Goal: Information Seeking & Learning: Learn about a topic

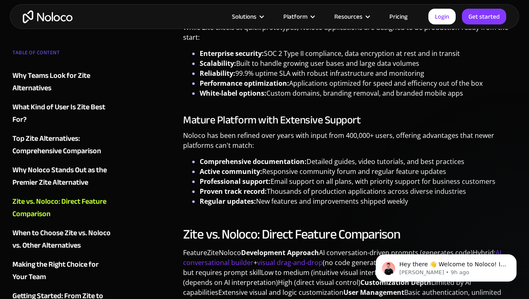
scroll to position [2466, 0]
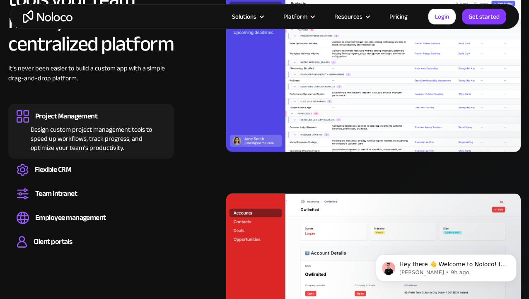
scroll to position [341, 0]
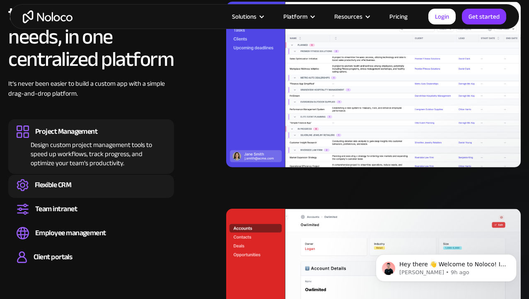
click at [88, 180] on div "Flexible CRM" at bounding box center [91, 185] width 149 height 12
click at [54, 187] on div "Flexible CRM" at bounding box center [53, 185] width 37 height 9
click at [76, 146] on div "Design custom project management tools to speed up workflows, track progress, a…" at bounding box center [91, 153] width 149 height 30
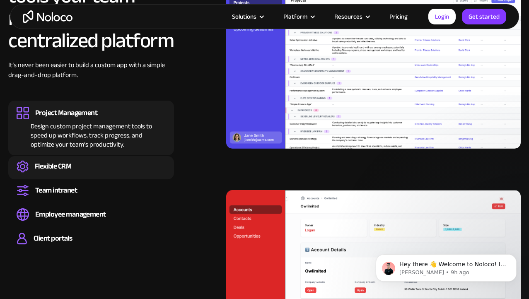
click at [66, 167] on div "Flexible CRM" at bounding box center [53, 166] width 37 height 9
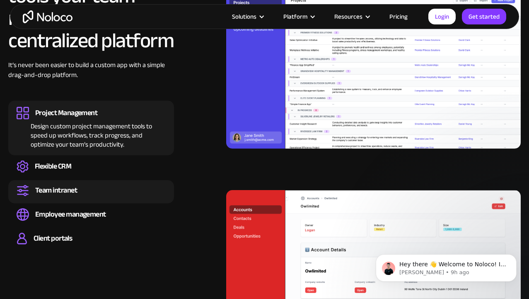
click at [63, 194] on div "Team intranet" at bounding box center [56, 190] width 42 height 9
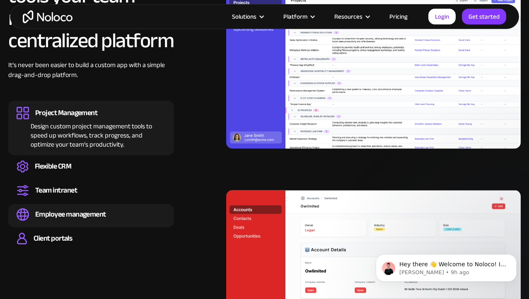
click at [65, 219] on div "Employee management" at bounding box center [70, 214] width 71 height 9
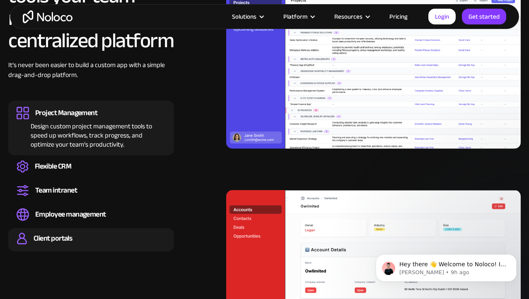
click at [65, 237] on div "Client portals" at bounding box center [53, 238] width 39 height 9
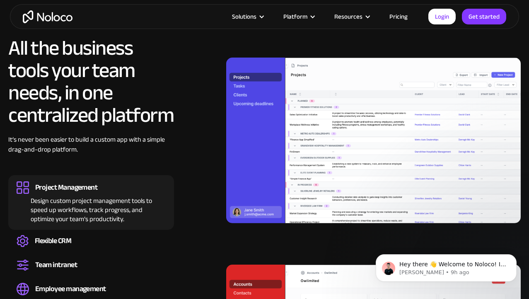
scroll to position [2053, 0]
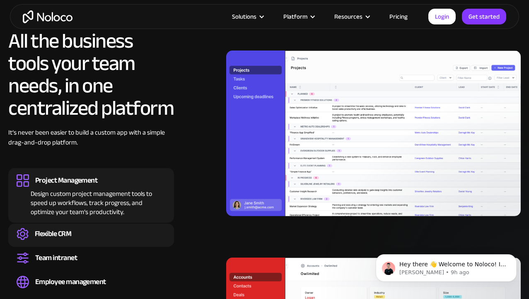
click at [64, 237] on div "Flexible CRM" at bounding box center [53, 234] width 37 height 9
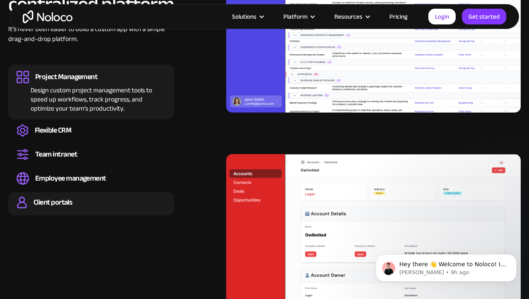
click at [66, 199] on div "Client portals" at bounding box center [53, 202] width 39 height 9
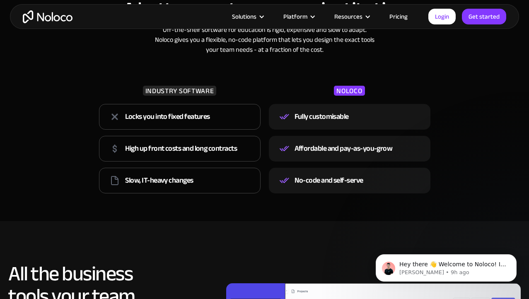
scroll to position [1777, 0]
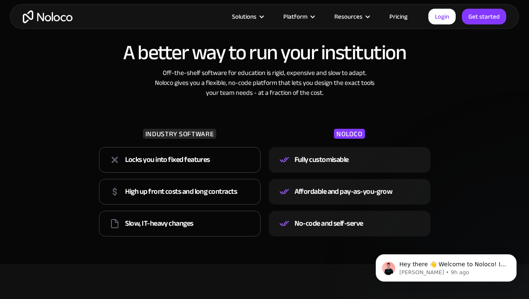
click at [50, 16] on img "home" at bounding box center [48, 16] width 50 height 13
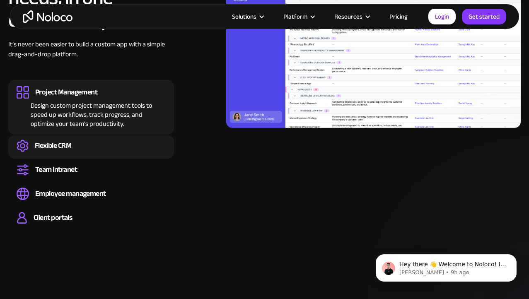
click at [58, 142] on div "Flexible CRM" at bounding box center [53, 145] width 37 height 9
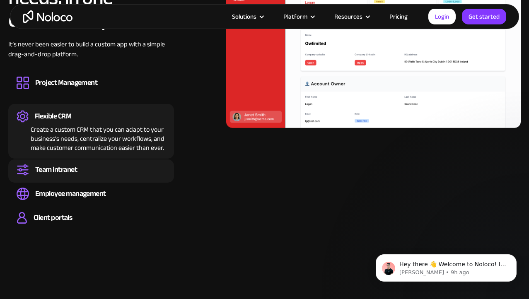
click at [60, 167] on div "Team intranet" at bounding box center [56, 169] width 42 height 9
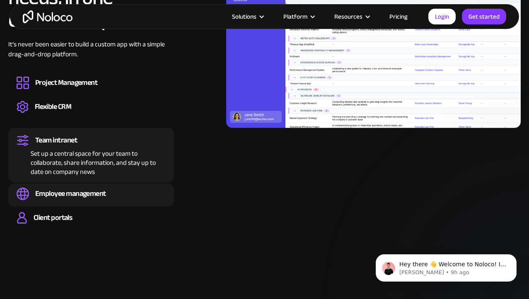
click at [63, 196] on div "Employee management" at bounding box center [70, 193] width 71 height 9
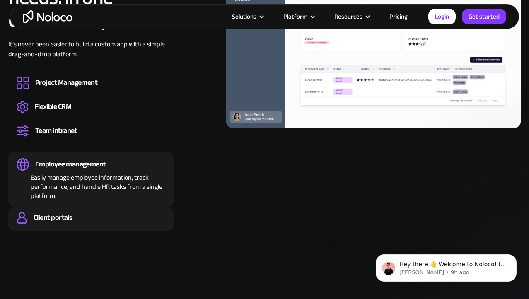
click at [65, 220] on div "Client portals" at bounding box center [53, 217] width 39 height 9
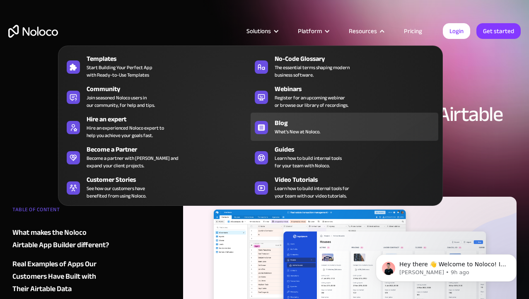
click at [296, 128] on span "What's New at Noloco." at bounding box center [298, 131] width 46 height 7
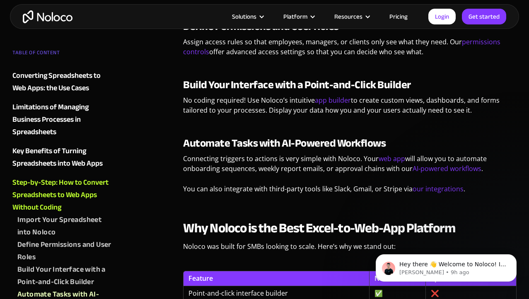
scroll to position [2320, 0]
